Goal: Information Seeking & Learning: Learn about a topic

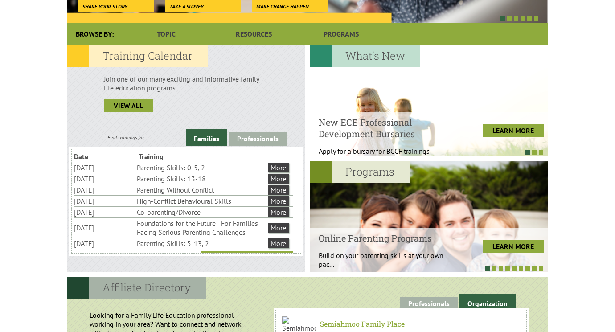
scroll to position [211, 0]
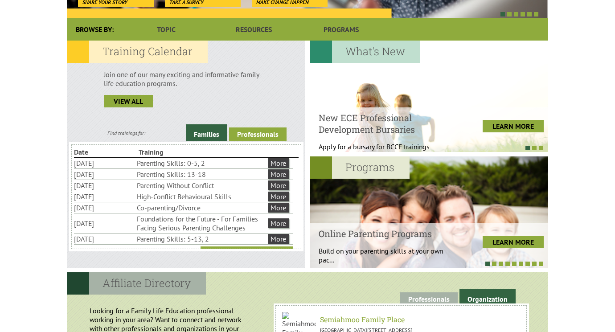
click at [246, 137] on link "Professionals" at bounding box center [258, 134] width 58 height 14
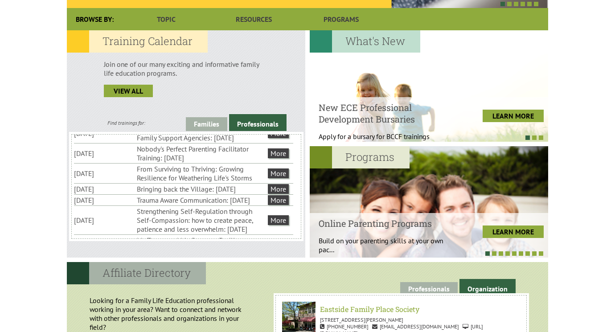
scroll to position [201, 0]
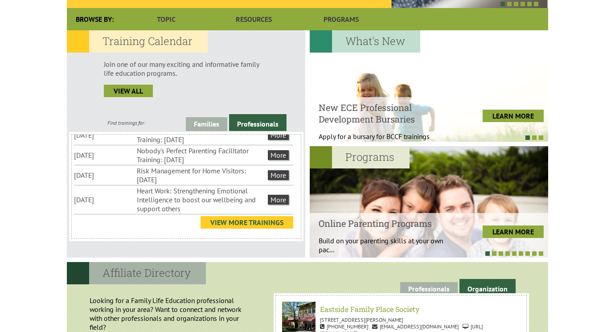
click at [262, 223] on link "View More Trainings" at bounding box center [247, 222] width 93 height 12
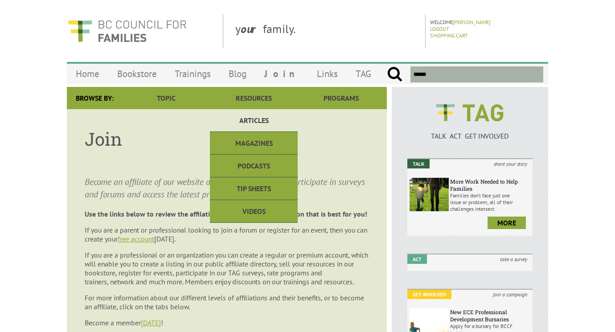
scroll to position [0, 0]
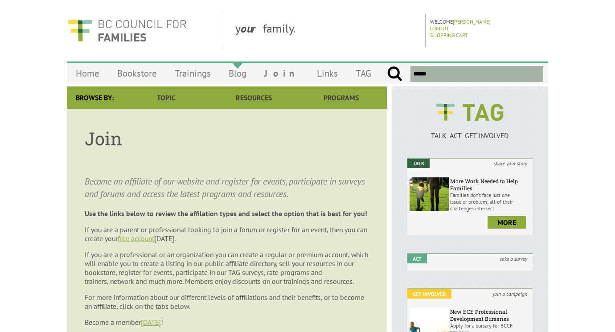
click at [237, 66] on link "Blog" at bounding box center [238, 73] width 36 height 21
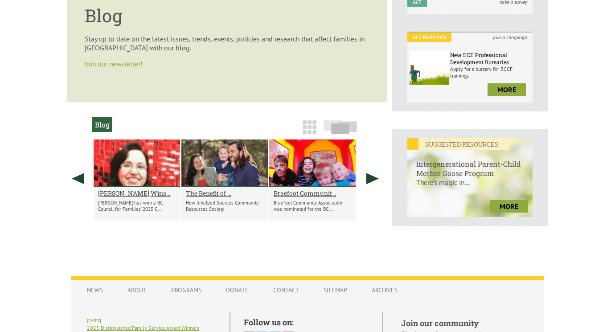
scroll to position [258, 0]
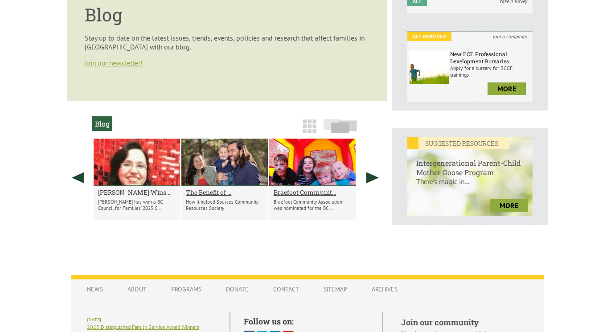
click at [126, 191] on h2 "Inas Lasheen Wins..." at bounding box center [137, 192] width 78 height 8
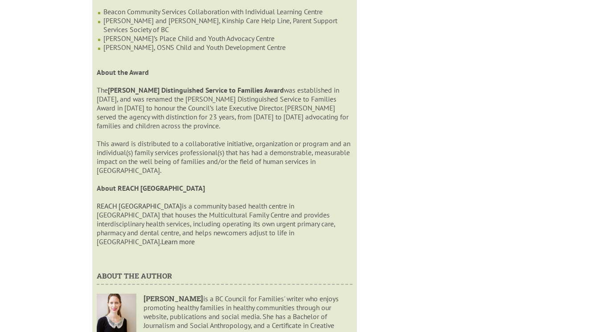
scroll to position [1053, 0]
click at [195, 238] on link "Learn more" at bounding box center [177, 242] width 33 height 9
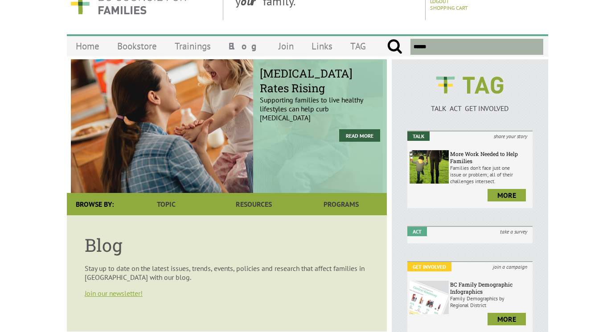
scroll to position [0, 0]
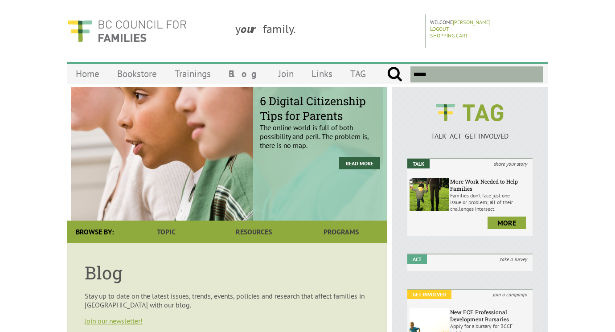
scroll to position [415, 0]
